Goal: Task Accomplishment & Management: Manage account settings

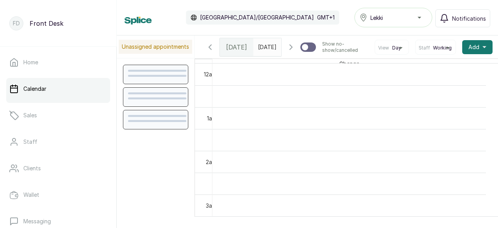
scroll to position [262, 0]
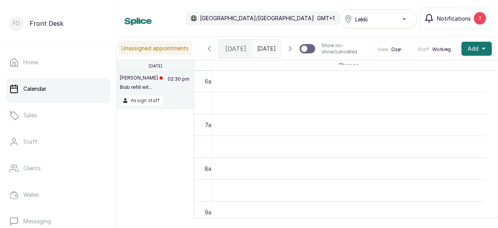
click at [455, 17] on span "Notifications" at bounding box center [454, 18] width 34 height 8
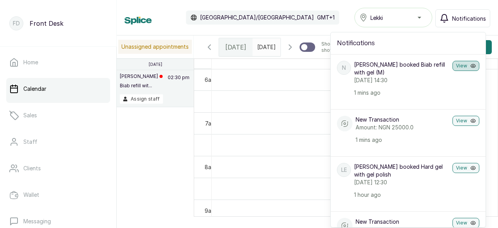
click at [456, 65] on button "View" at bounding box center [466, 66] width 27 height 10
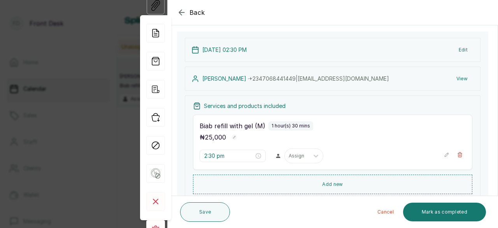
scroll to position [117, 0]
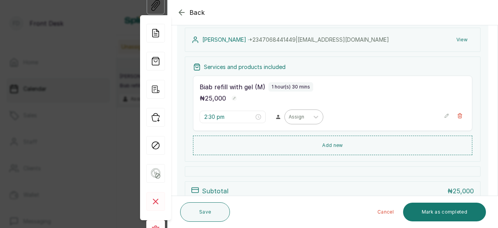
click at [302, 118] on div "Assign" at bounding box center [297, 117] width 24 height 10
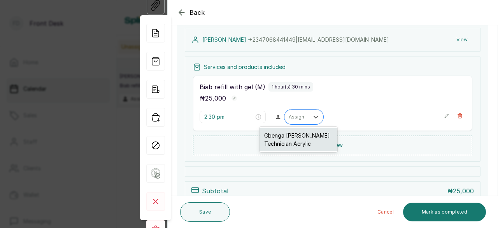
click at [307, 136] on div "Gbenga [PERSON_NAME] Technician Acrylic" at bounding box center [299, 139] width 78 height 23
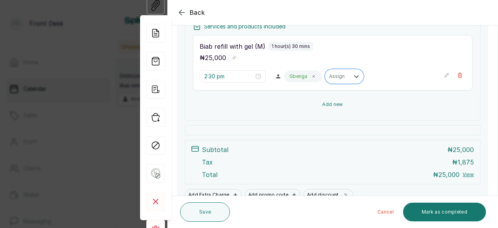
scroll to position [193, 0]
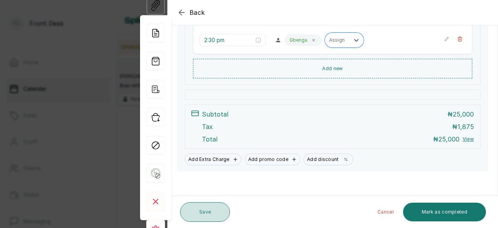
click at [210, 214] on button "Save" at bounding box center [205, 211] width 50 height 19
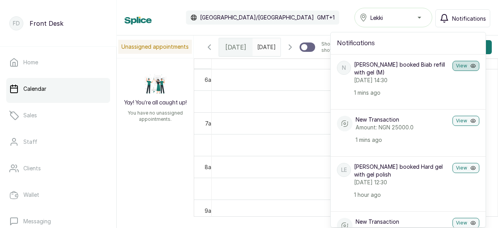
click at [459, 63] on button "View" at bounding box center [466, 66] width 27 height 10
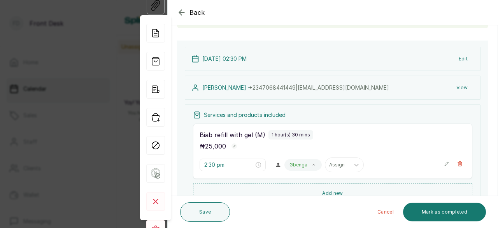
scroll to position [78, 0]
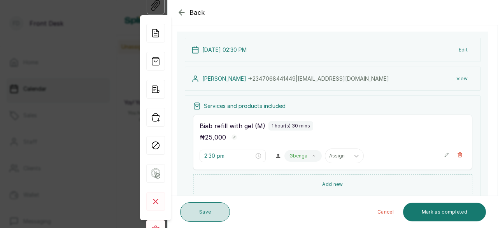
click at [216, 215] on button "Save" at bounding box center [205, 211] width 50 height 19
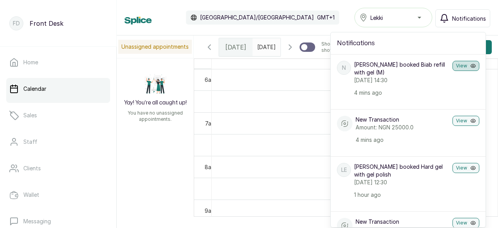
click at [459, 64] on button "View" at bounding box center [466, 66] width 27 height 10
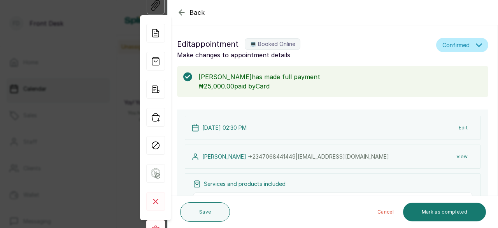
click at [181, 12] on icon "button" at bounding box center [181, 12] width 9 height 9
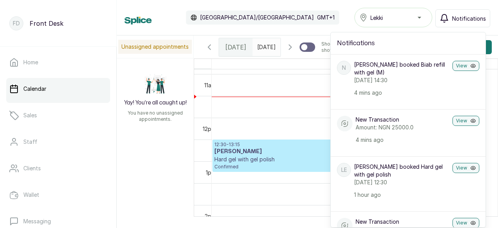
scroll to position [457, 0]
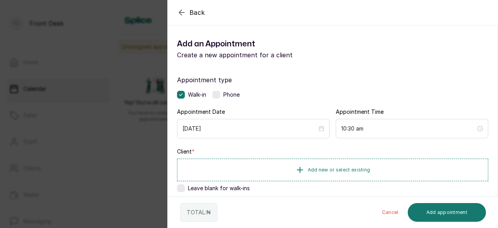
click at [183, 14] on icon "button" at bounding box center [181, 12] width 9 height 9
click at [183, 14] on div "Calendar [GEOGRAPHIC_DATA]/[GEOGRAPHIC_DATA] GMT+1" at bounding box center [232, 18] width 215 height 14
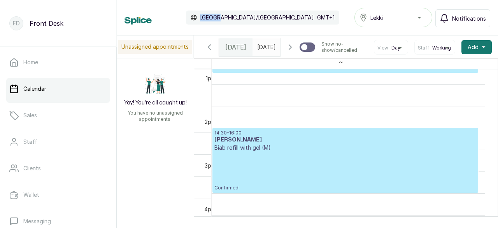
scroll to position [574, 0]
